Goal: Information Seeking & Learning: Learn about a topic

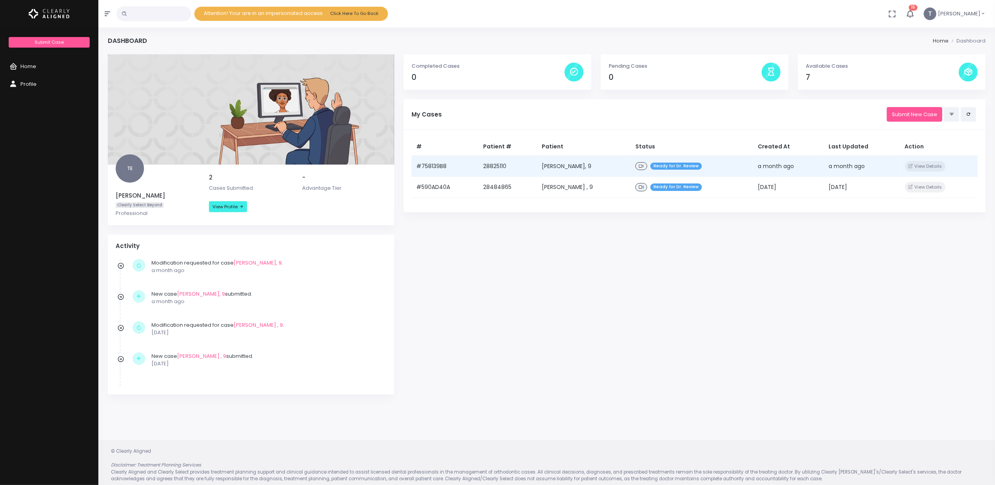
click at [641, 168] on icon at bounding box center [641, 166] width 5 height 4
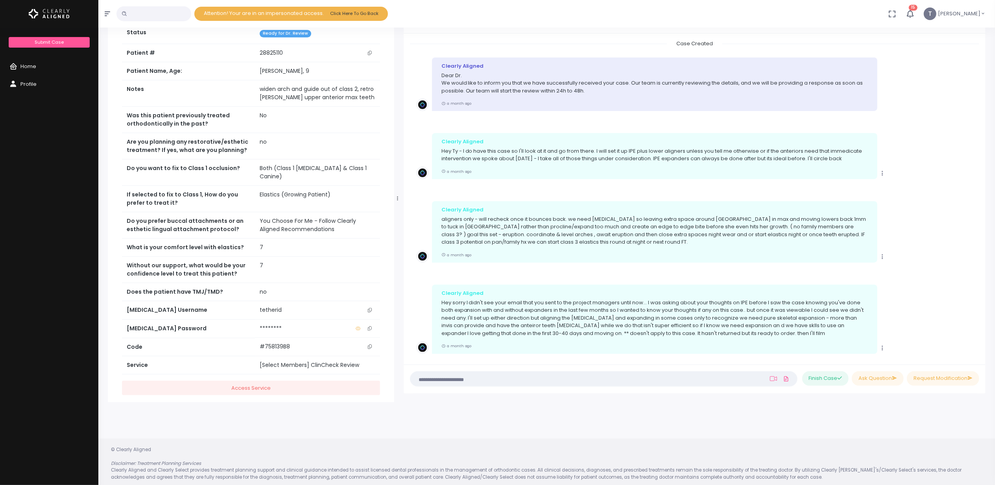
scroll to position [63, 0]
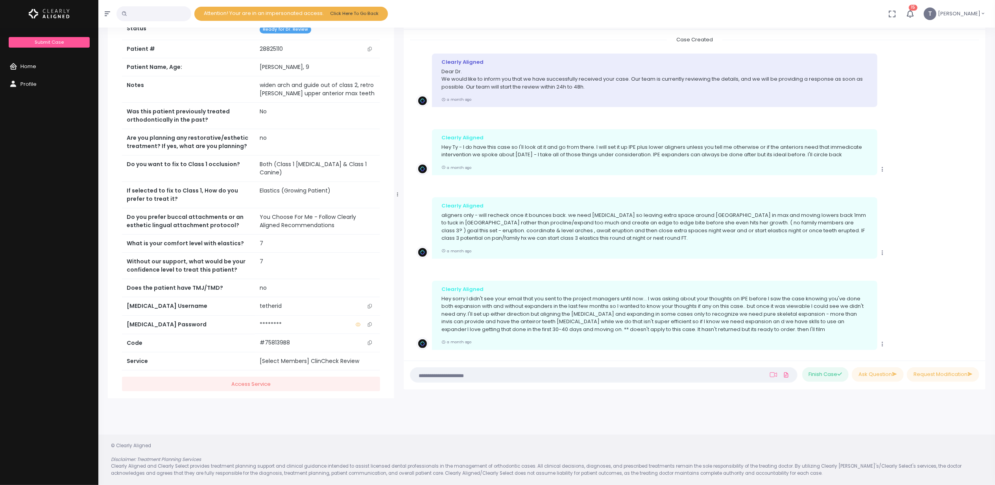
click at [40, 65] on link "Home" at bounding box center [49, 67] width 98 height 18
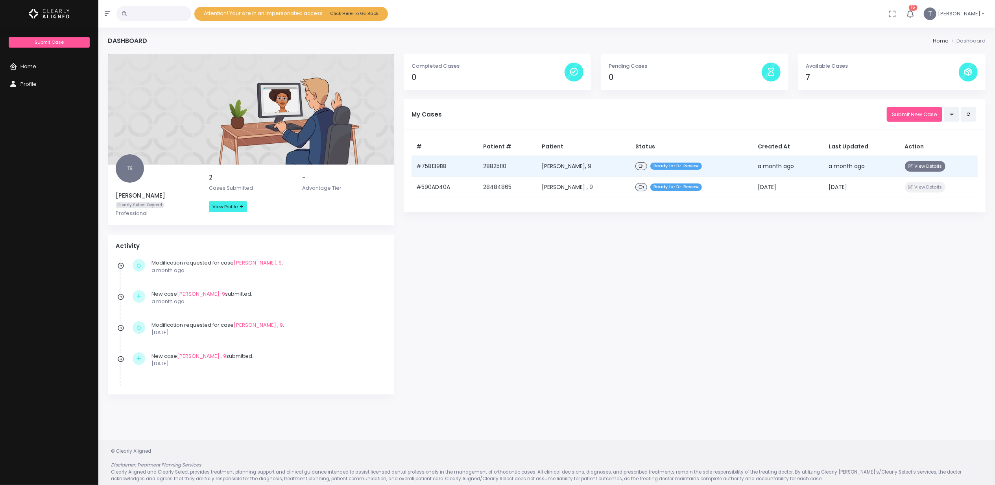
click at [918, 166] on button "View Details" at bounding box center [925, 166] width 41 height 11
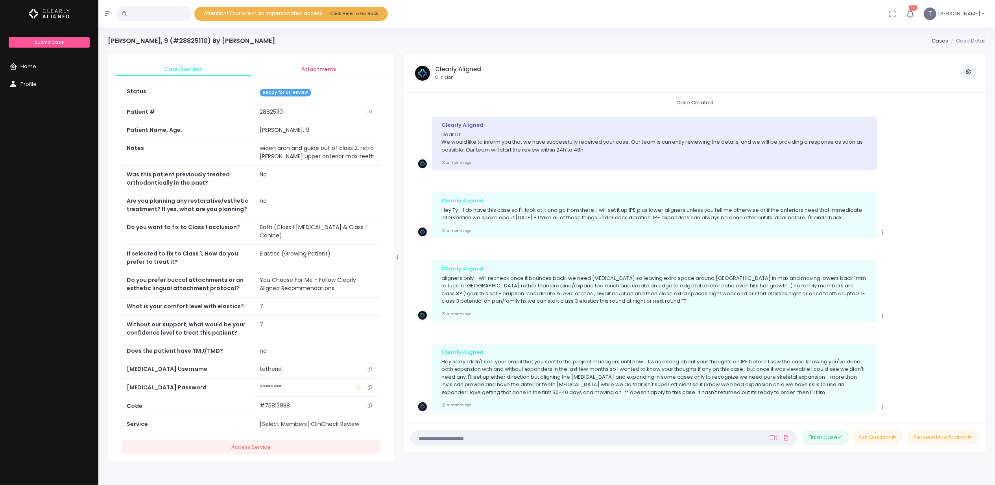
click at [308, 68] on span "Attachments" at bounding box center [318, 69] width 123 height 8
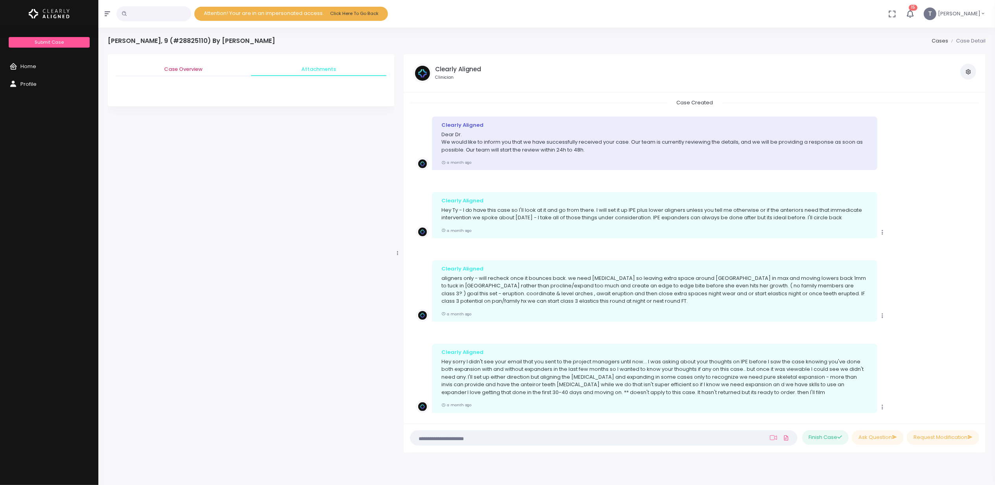
click at [181, 72] on span "Case Overview" at bounding box center [183, 69] width 123 height 8
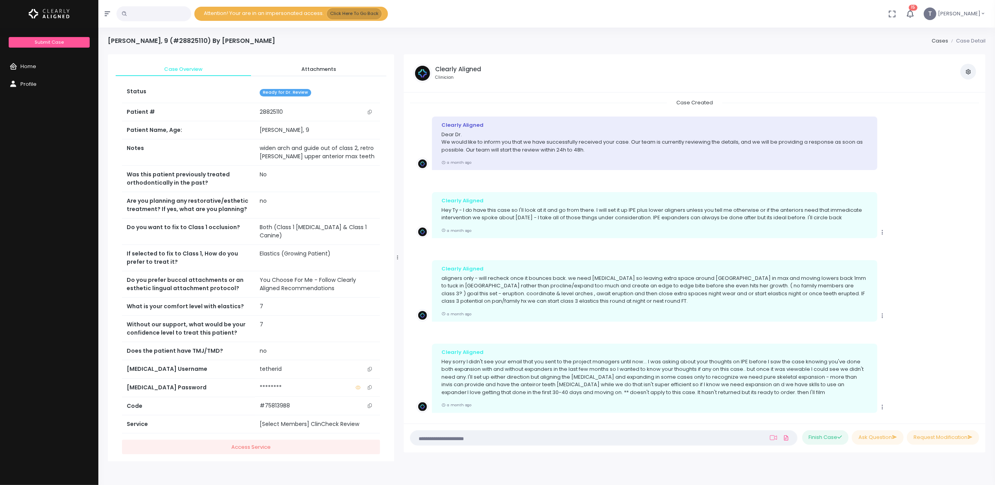
click at [382, 13] on button "Click Here To Go Back" at bounding box center [354, 13] width 55 height 11
